Goal: Navigation & Orientation: Find specific page/section

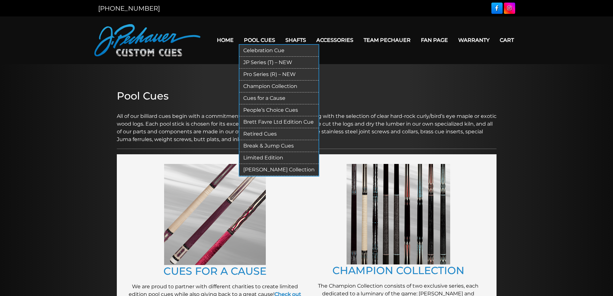
click at [270, 144] on link "Break & Jump Cues" at bounding box center [278, 146] width 79 height 12
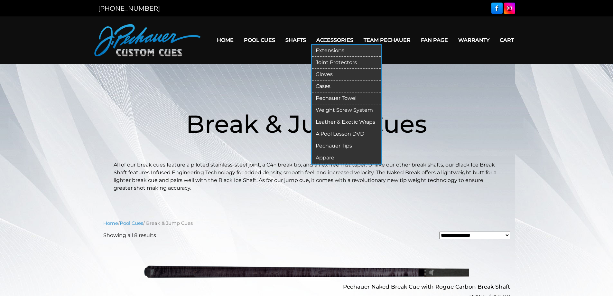
click at [327, 87] on link "Cases" at bounding box center [347, 86] width 70 height 12
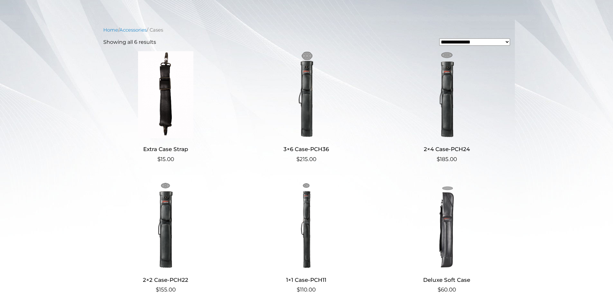
scroll to position [128, 0]
